Goal: Task Accomplishment & Management: Use online tool/utility

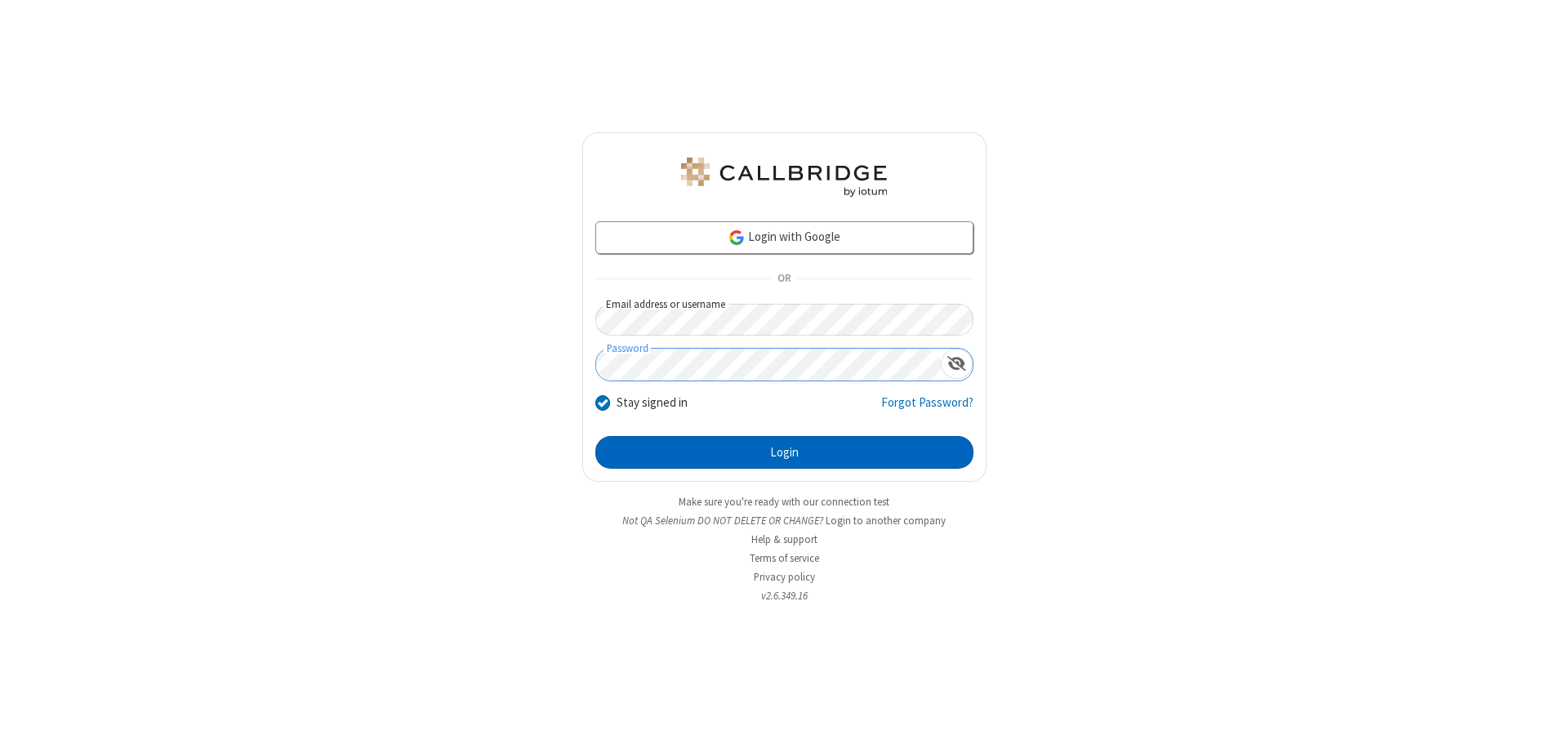
click at [784, 452] on button "Login" at bounding box center [784, 452] width 378 height 32
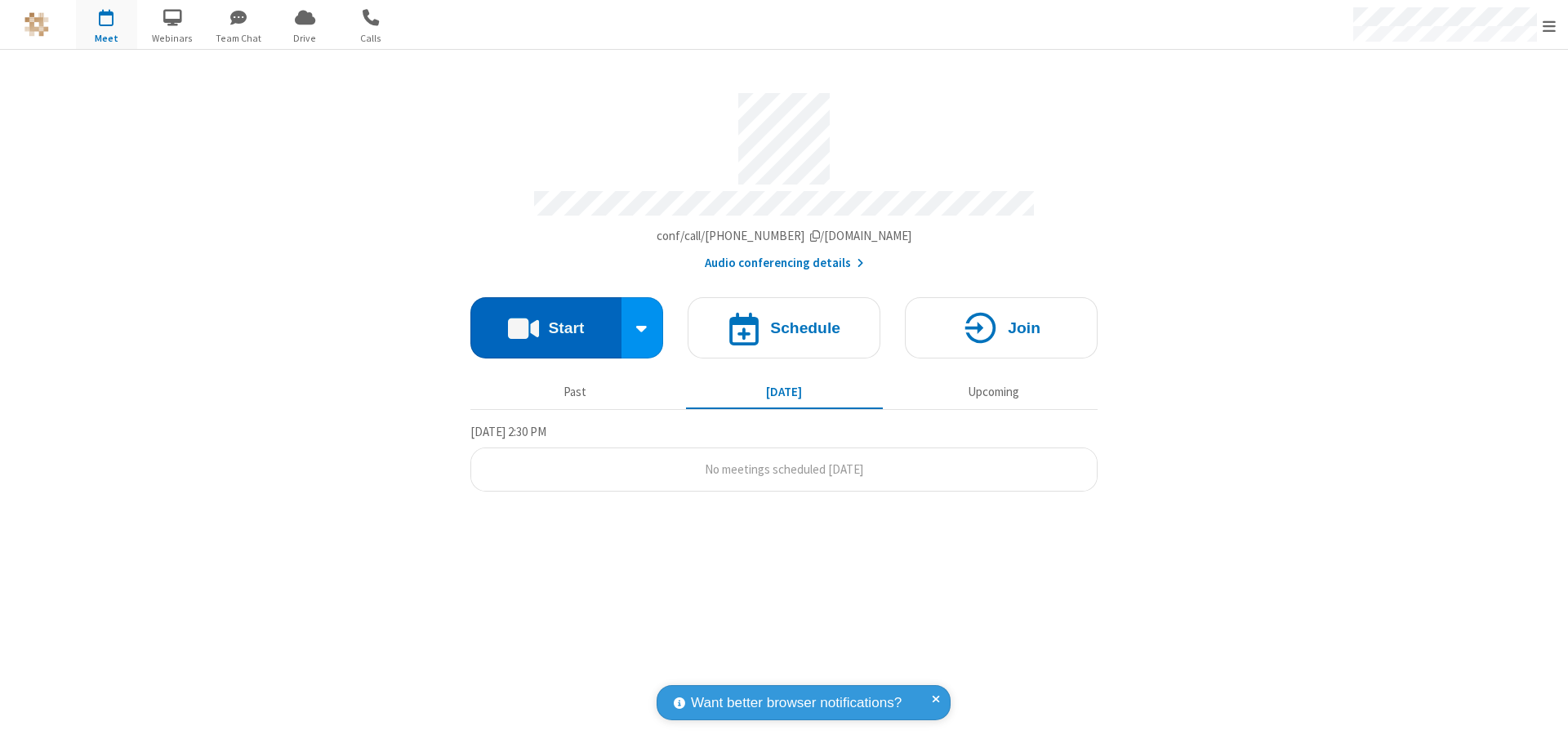
click at [546, 321] on button "Start" at bounding box center [546, 328] width 151 height 61
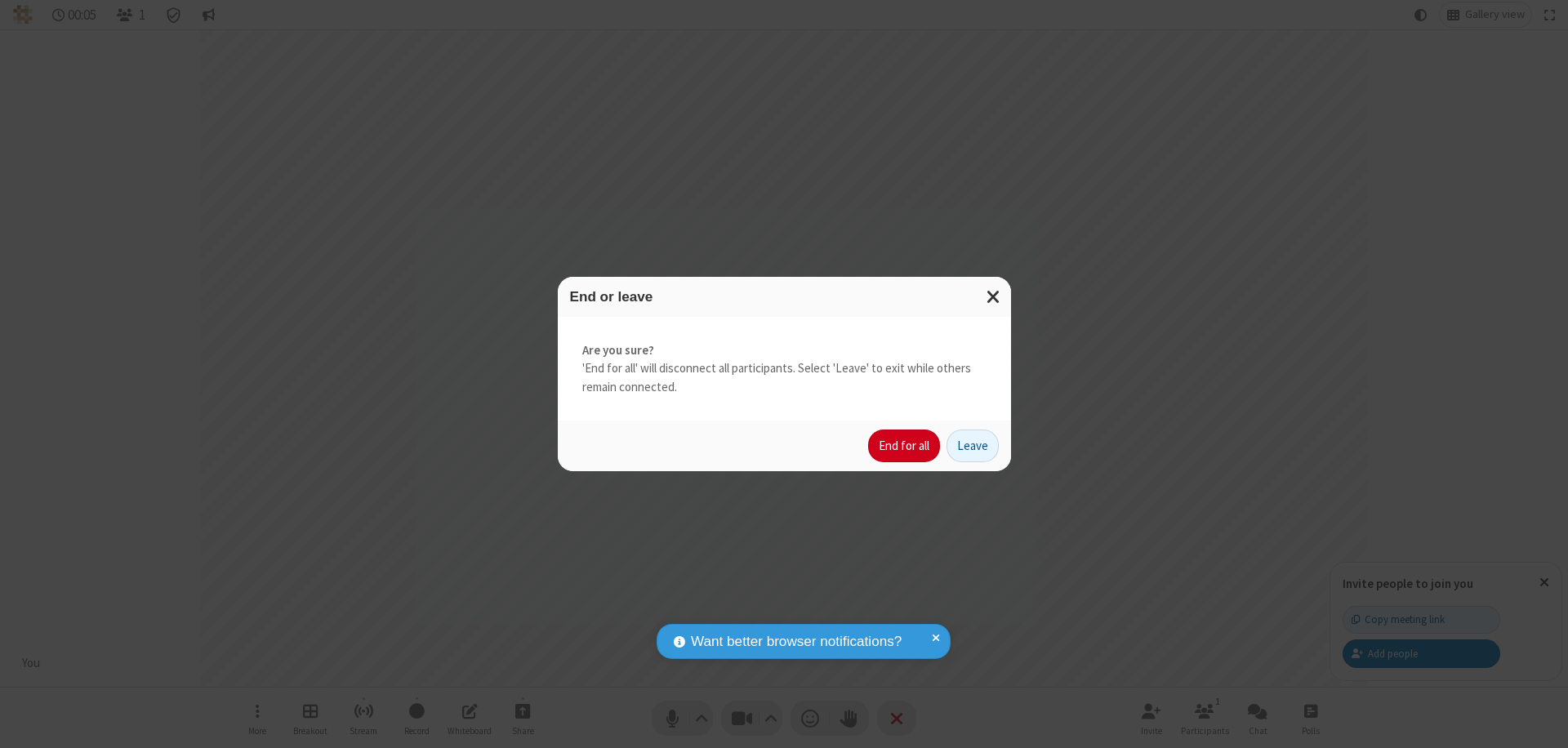
click at [905, 447] on button "End for all" at bounding box center [903, 446] width 72 height 32
